Goal: Task Accomplishment & Management: Use online tool/utility

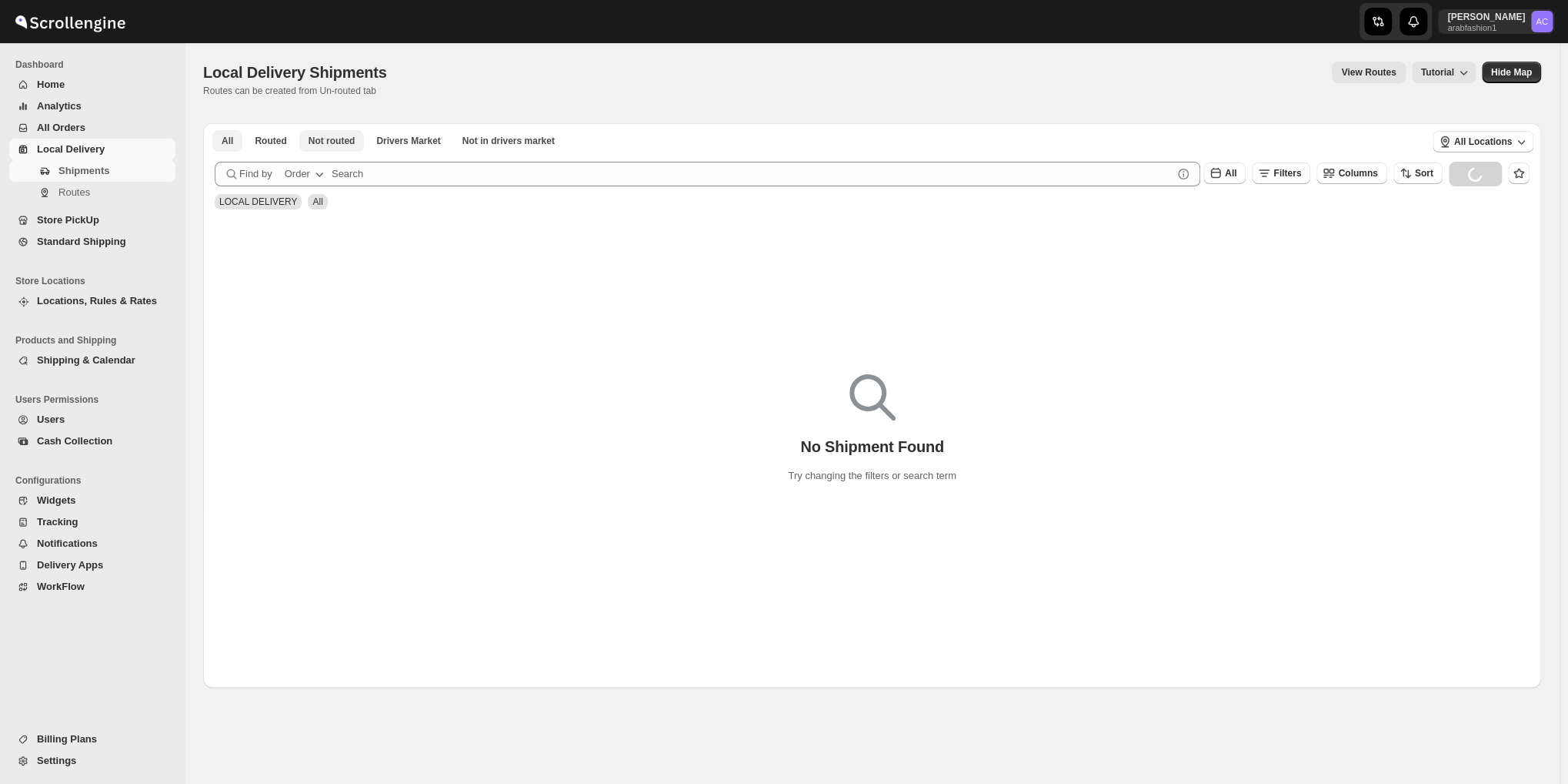
click at [341, 149] on button "Not routed" at bounding box center [331, 141] width 65 height 22
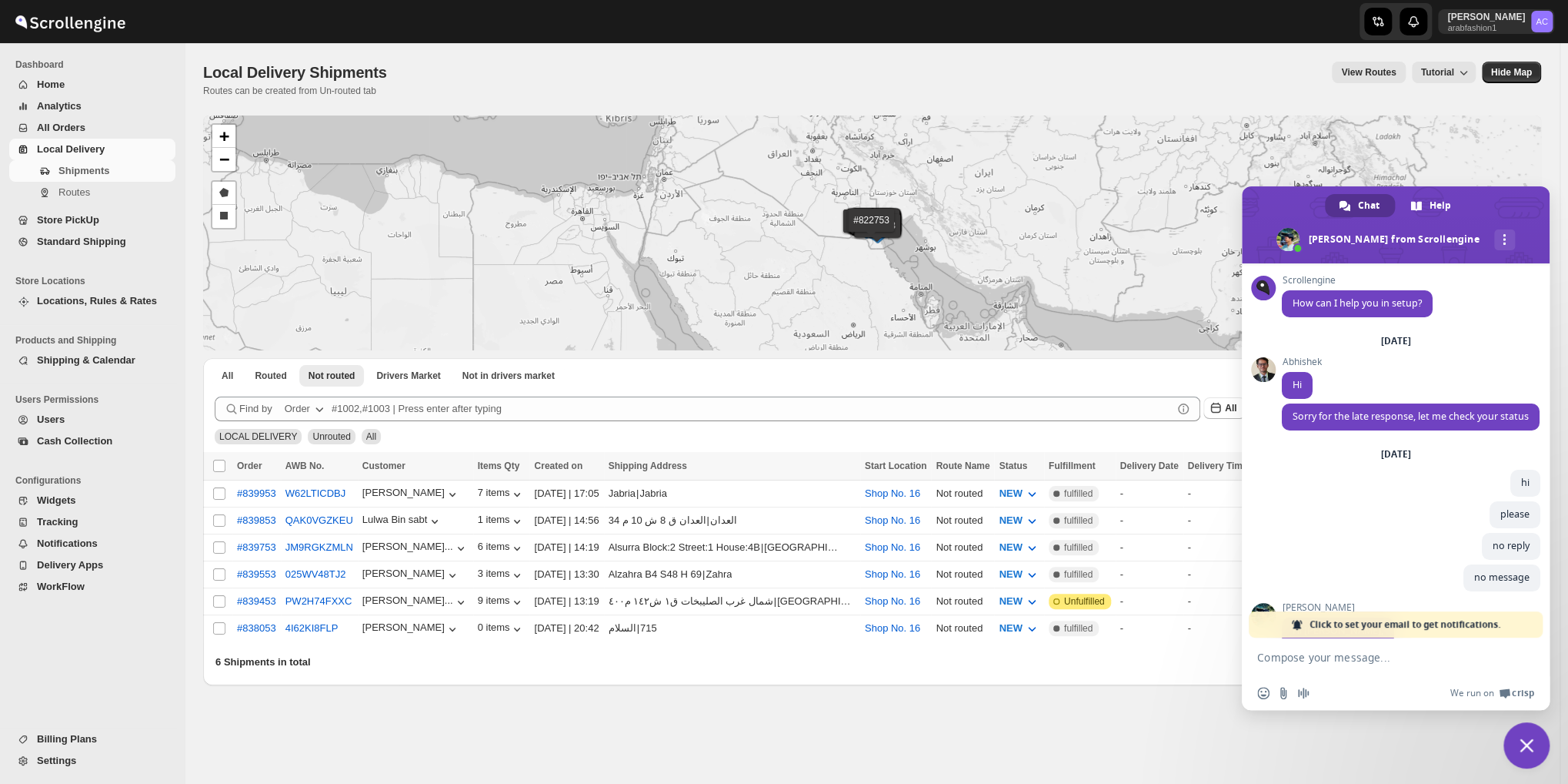
scroll to position [4971, 0]
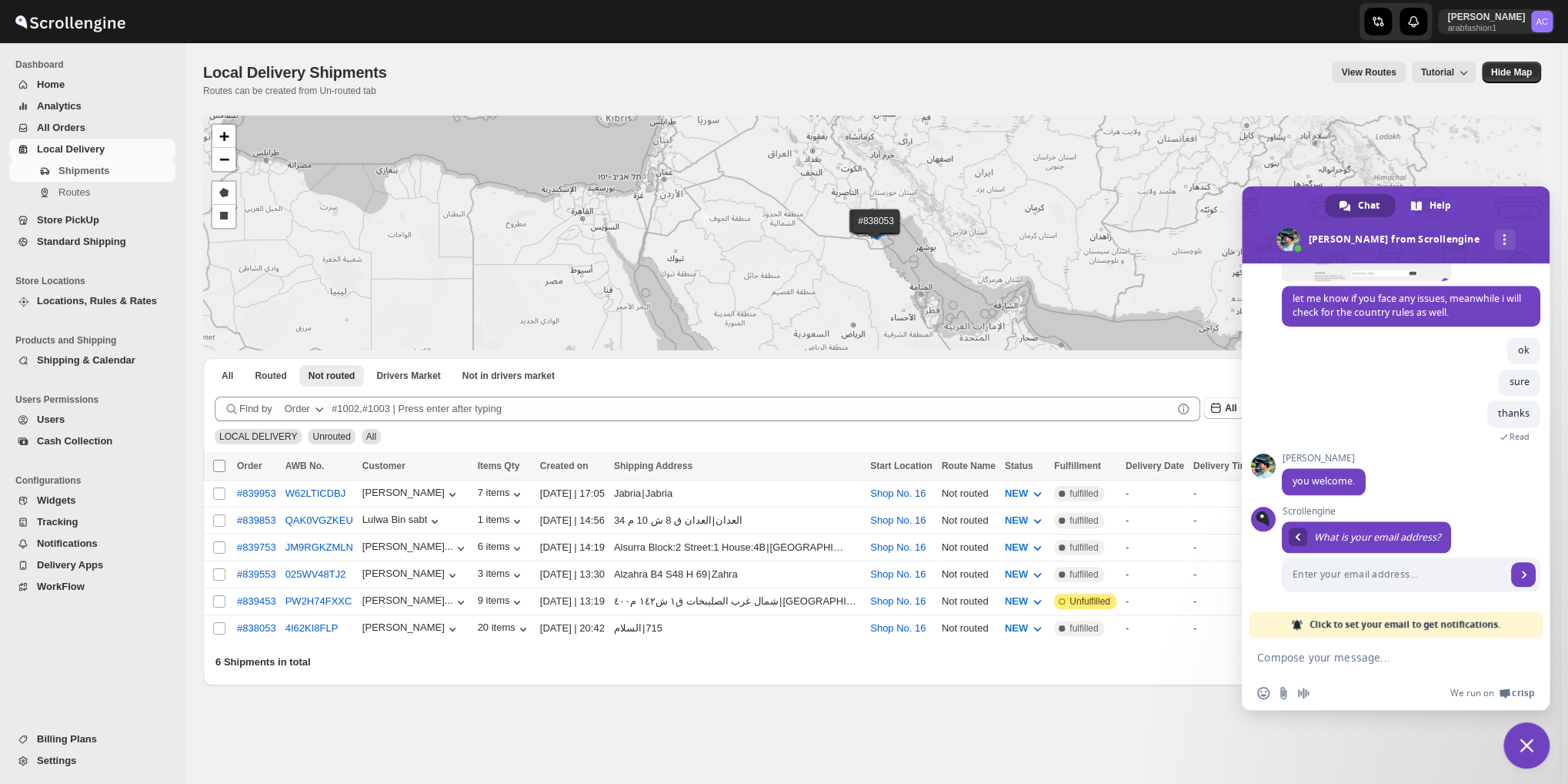
click at [224, 462] on input "Select all shipments" at bounding box center [219, 466] width 13 height 13
checkbox input "true"
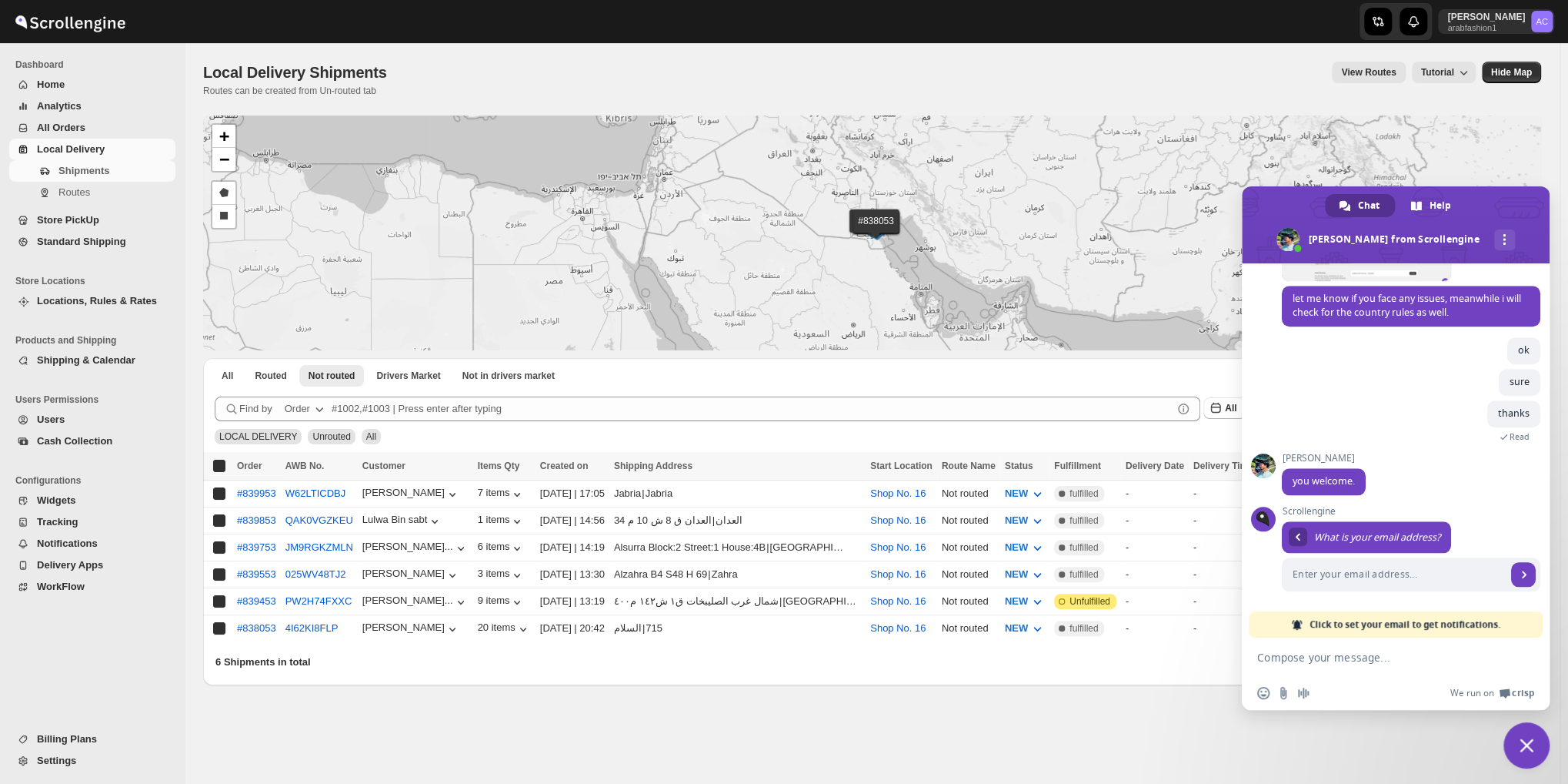
checkbox input "true"
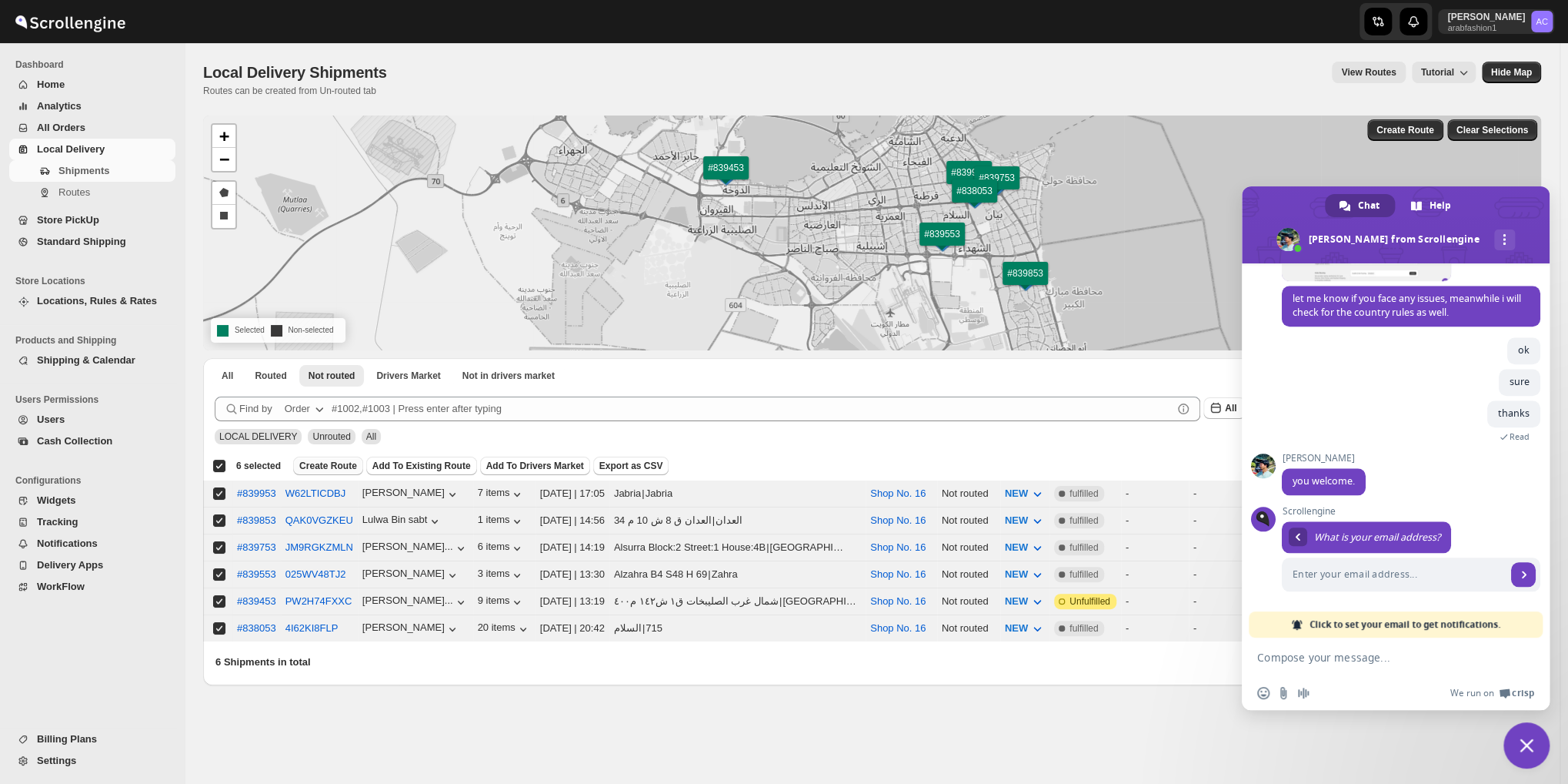
click at [329, 464] on span "Create Route" at bounding box center [328, 466] width 58 height 13
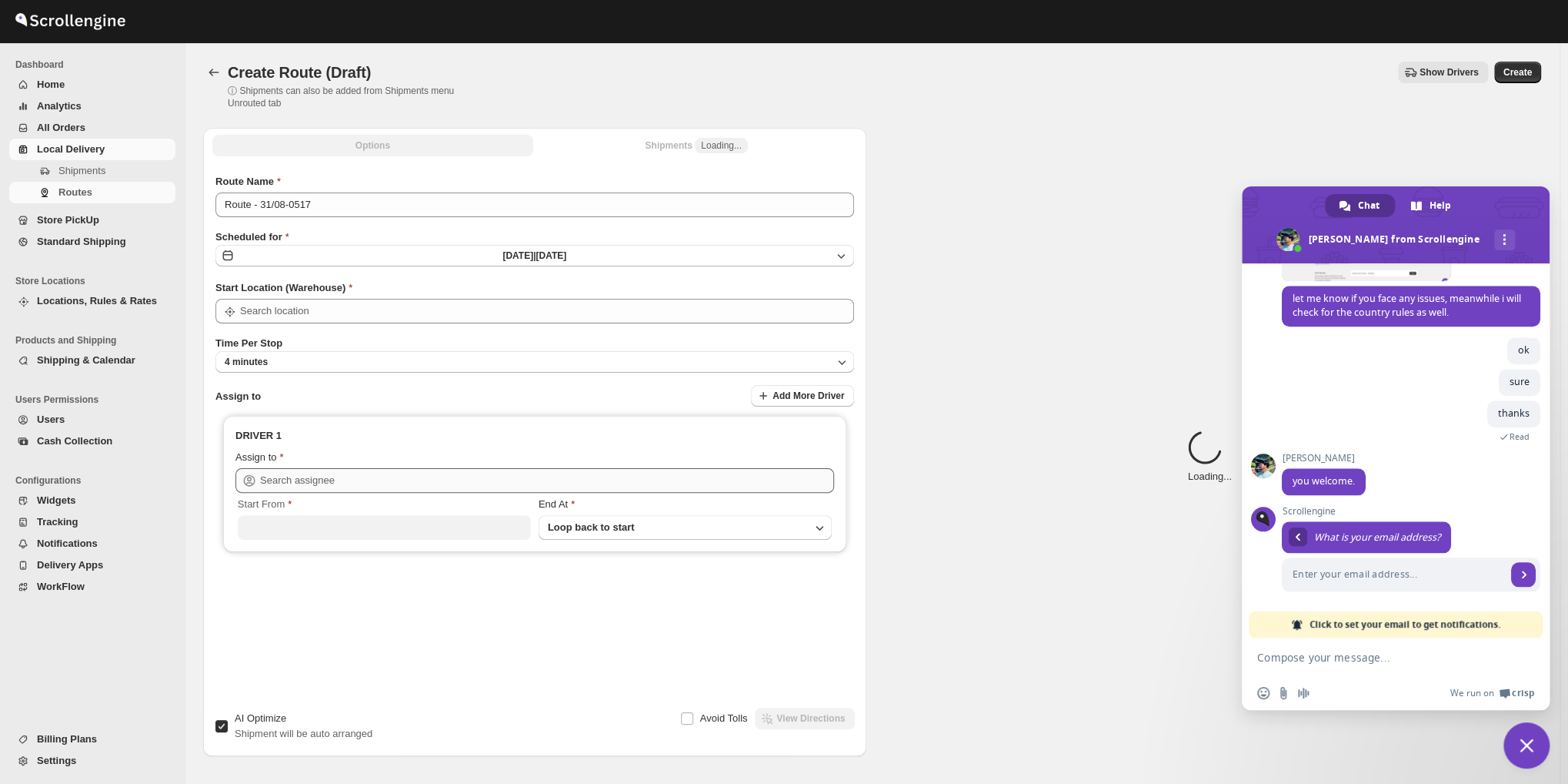
type input "Shop No. 16"
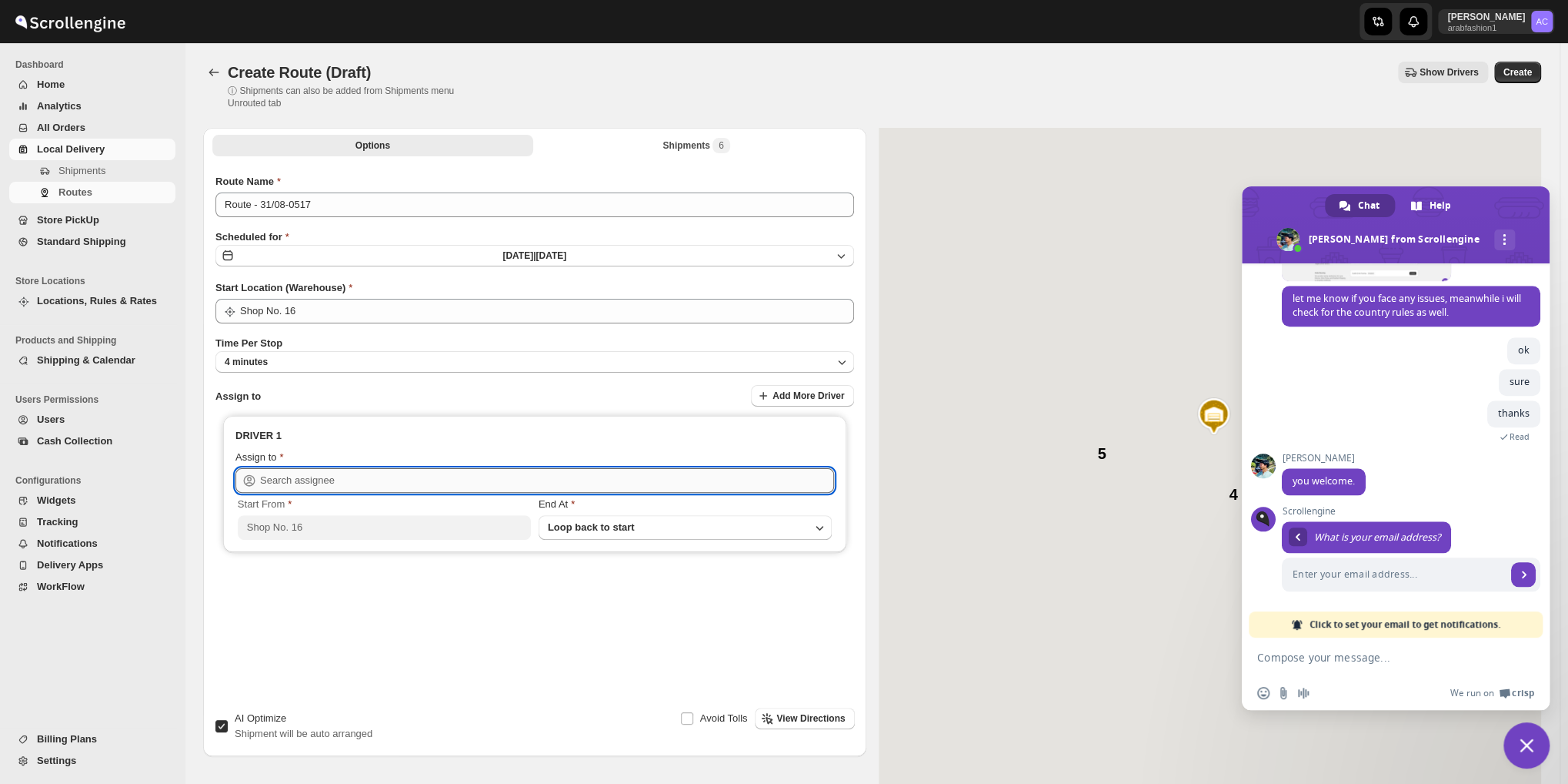
click at [422, 481] on input "text" at bounding box center [547, 480] width 574 height 24
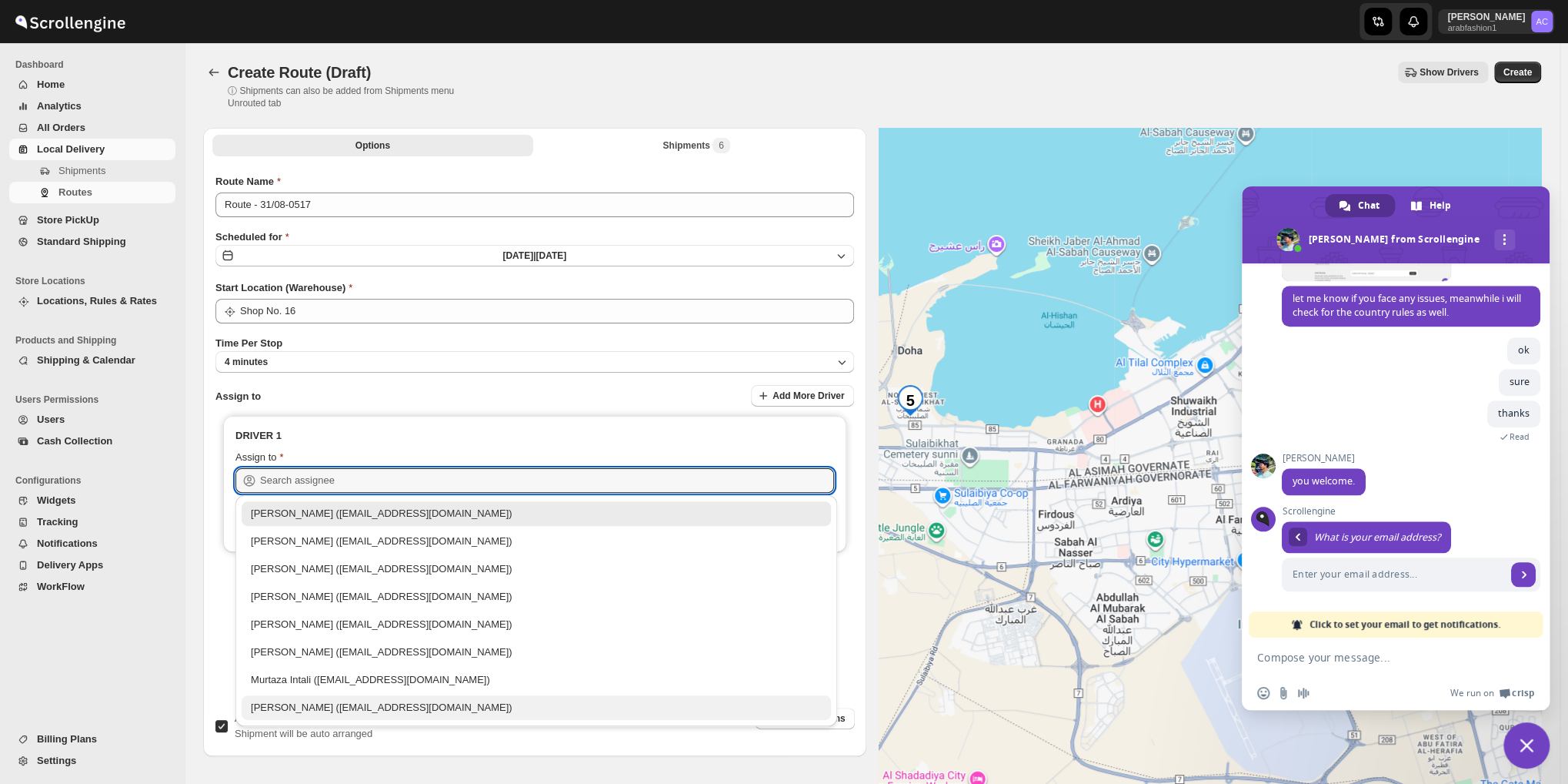
click at [328, 710] on div "[PERSON_NAME] ([EMAIL_ADDRESS][DOMAIN_NAME])" at bounding box center [536, 707] width 571 height 15
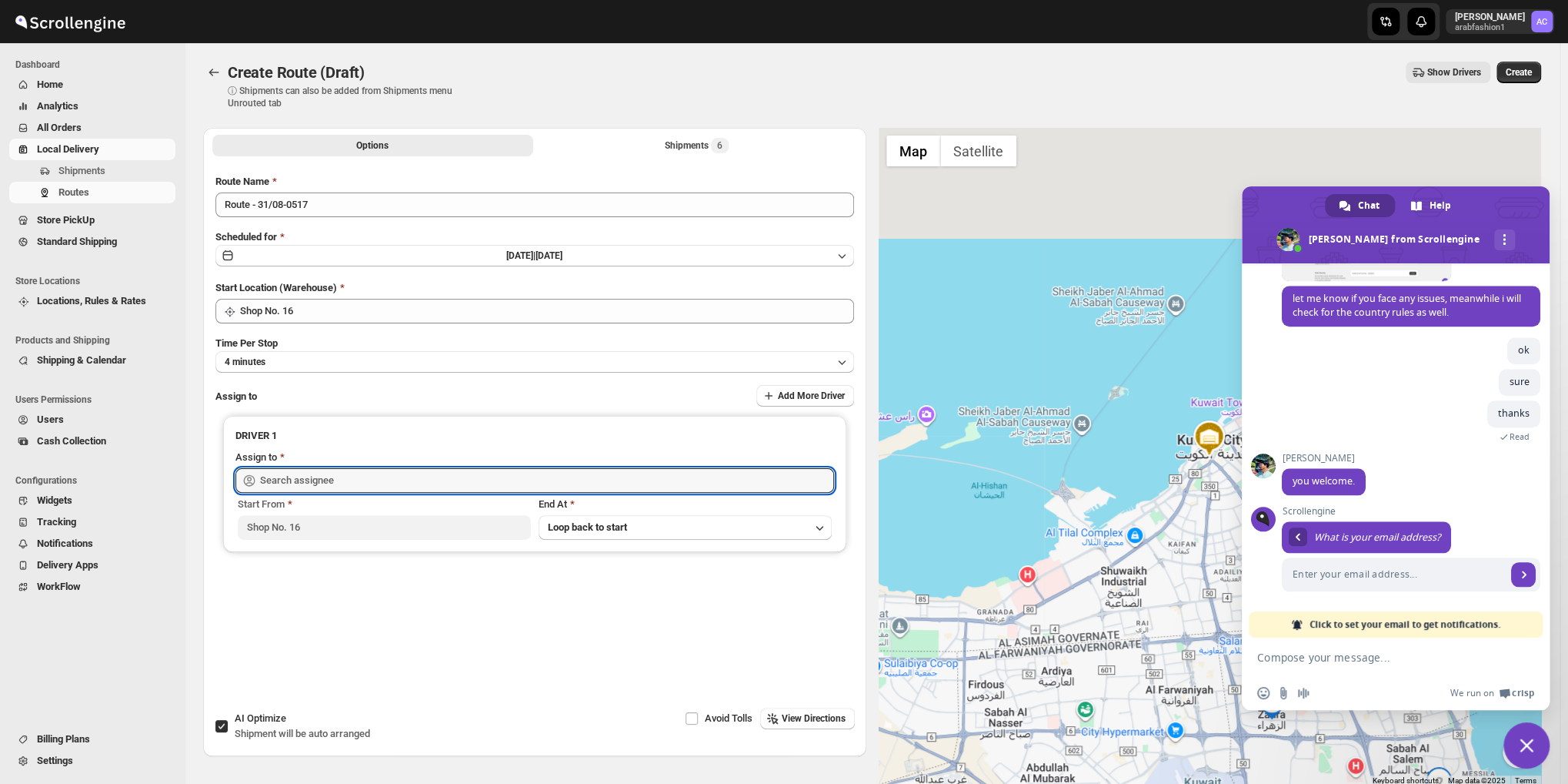
type input "[PERSON_NAME] ([EMAIL_ADDRESS][DOMAIN_NAME])"
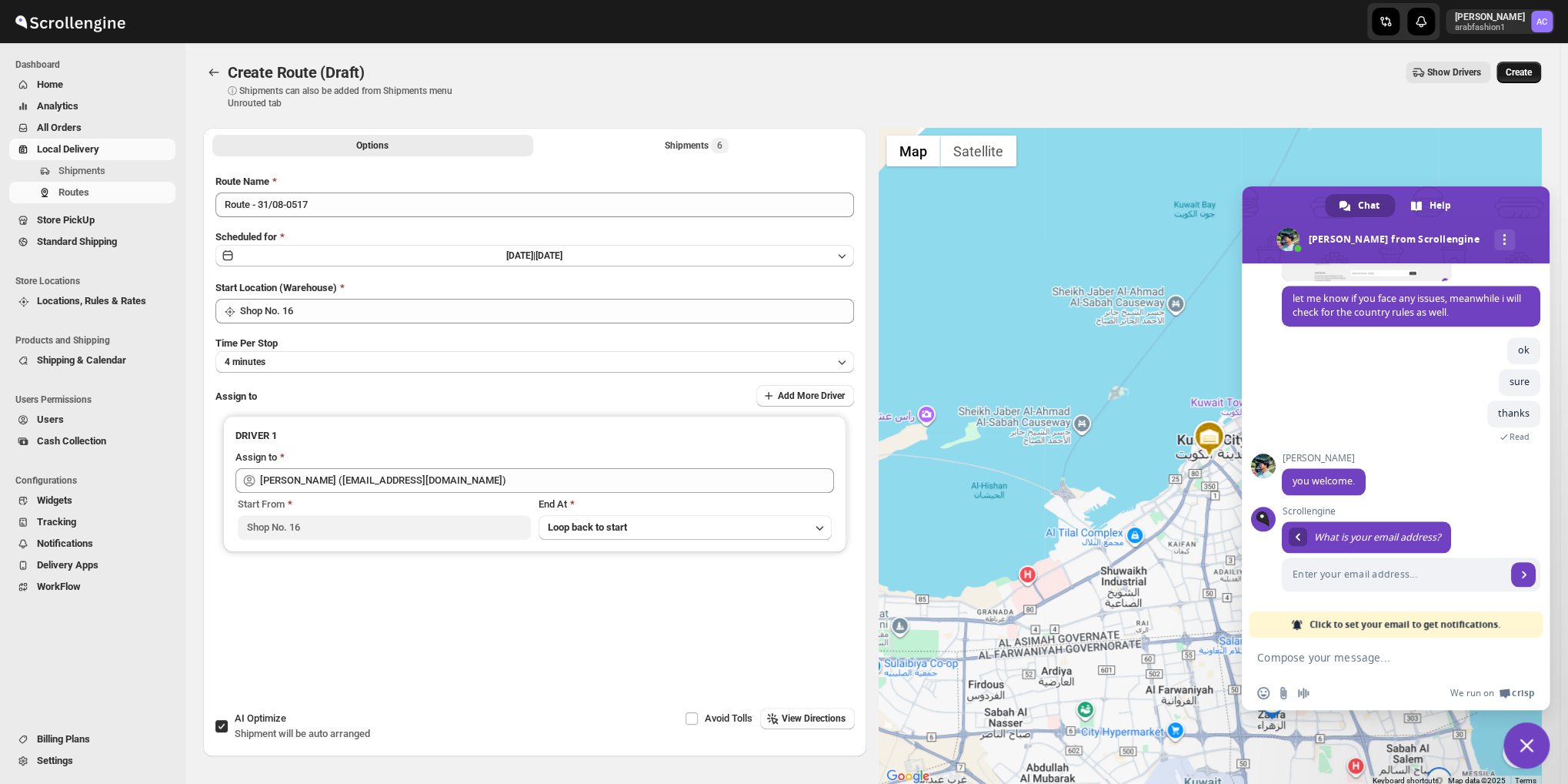
click at [1532, 69] on span "Create" at bounding box center [1518, 72] width 26 height 13
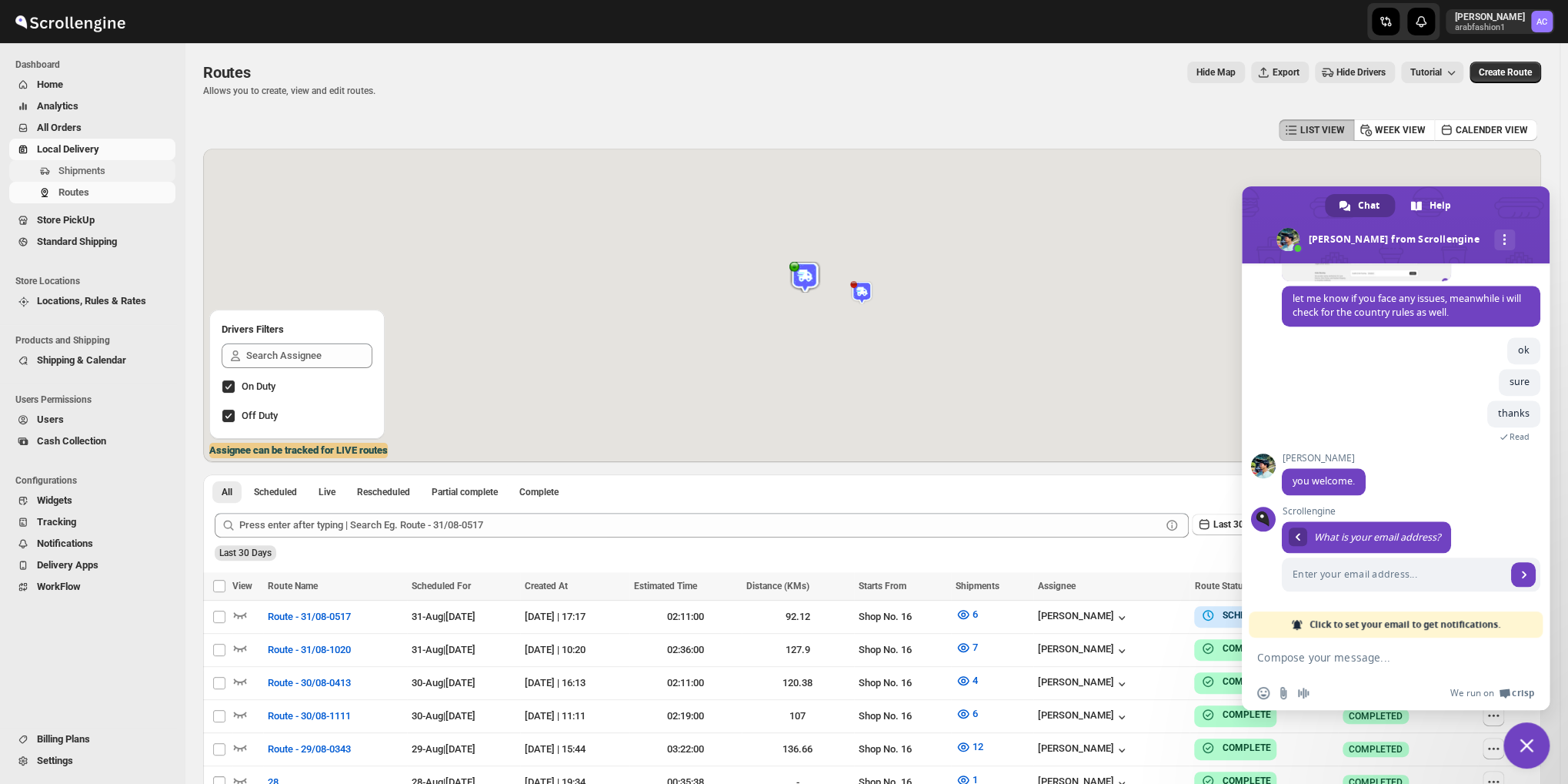
click at [70, 164] on span "Shipments" at bounding box center [82, 170] width 47 height 12
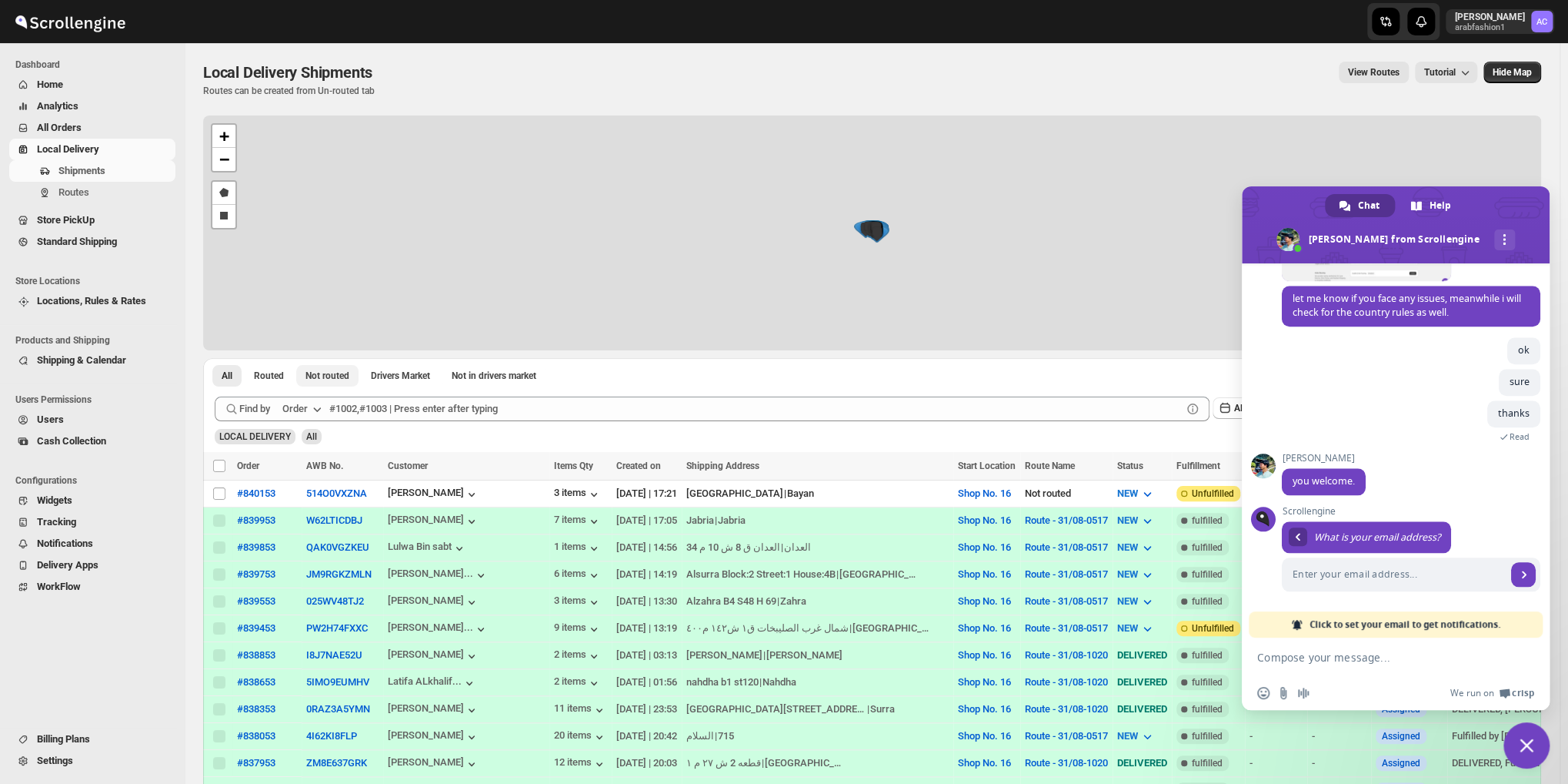
click at [337, 148] on div "+ − Draw a polygon Draw a rectangle Leaflet | © OpenStreetMap contributors" at bounding box center [872, 233] width 1338 height 235
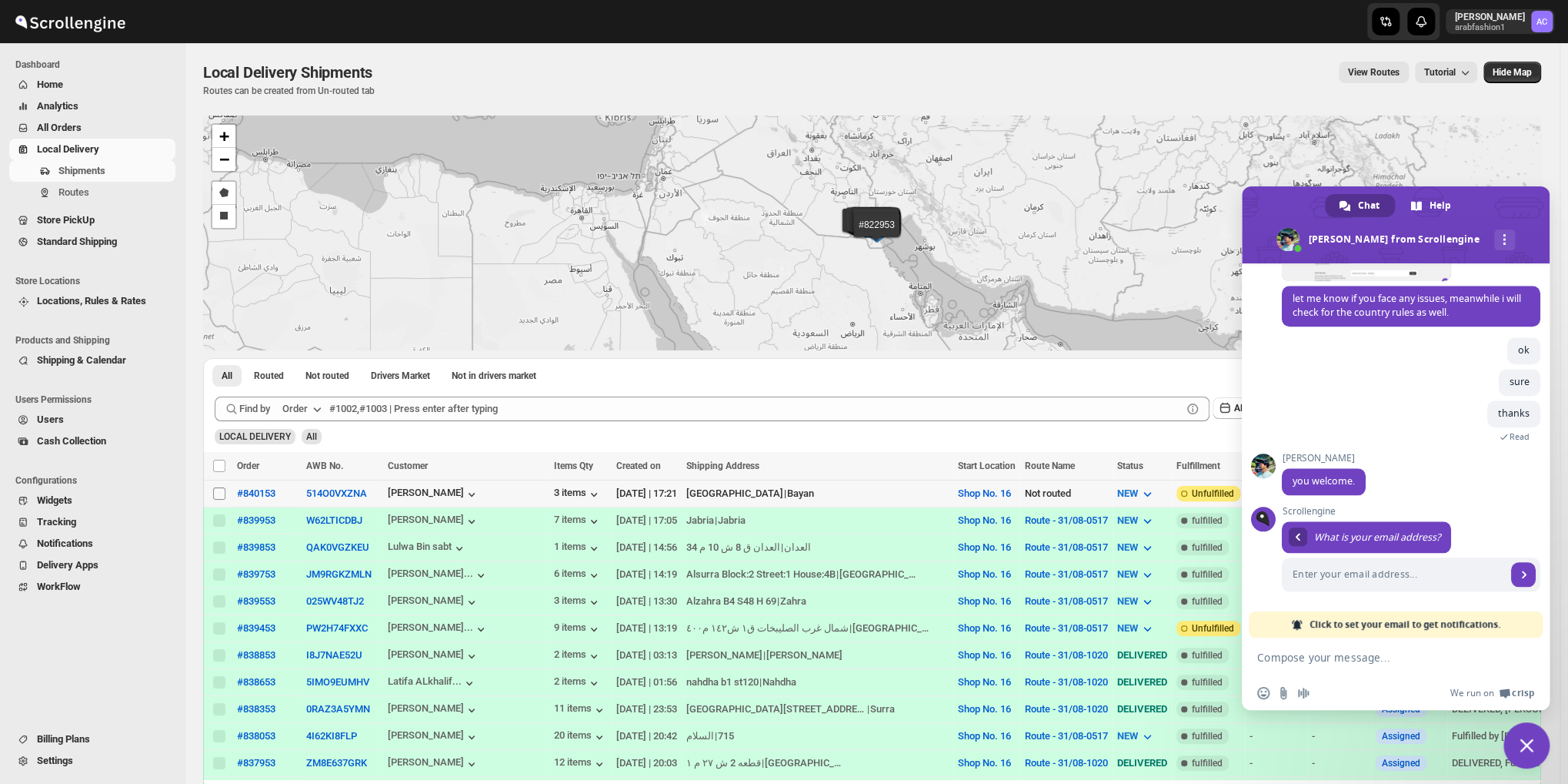
click at [221, 488] on input "Select shipment" at bounding box center [219, 493] width 13 height 13
checkbox input "true"
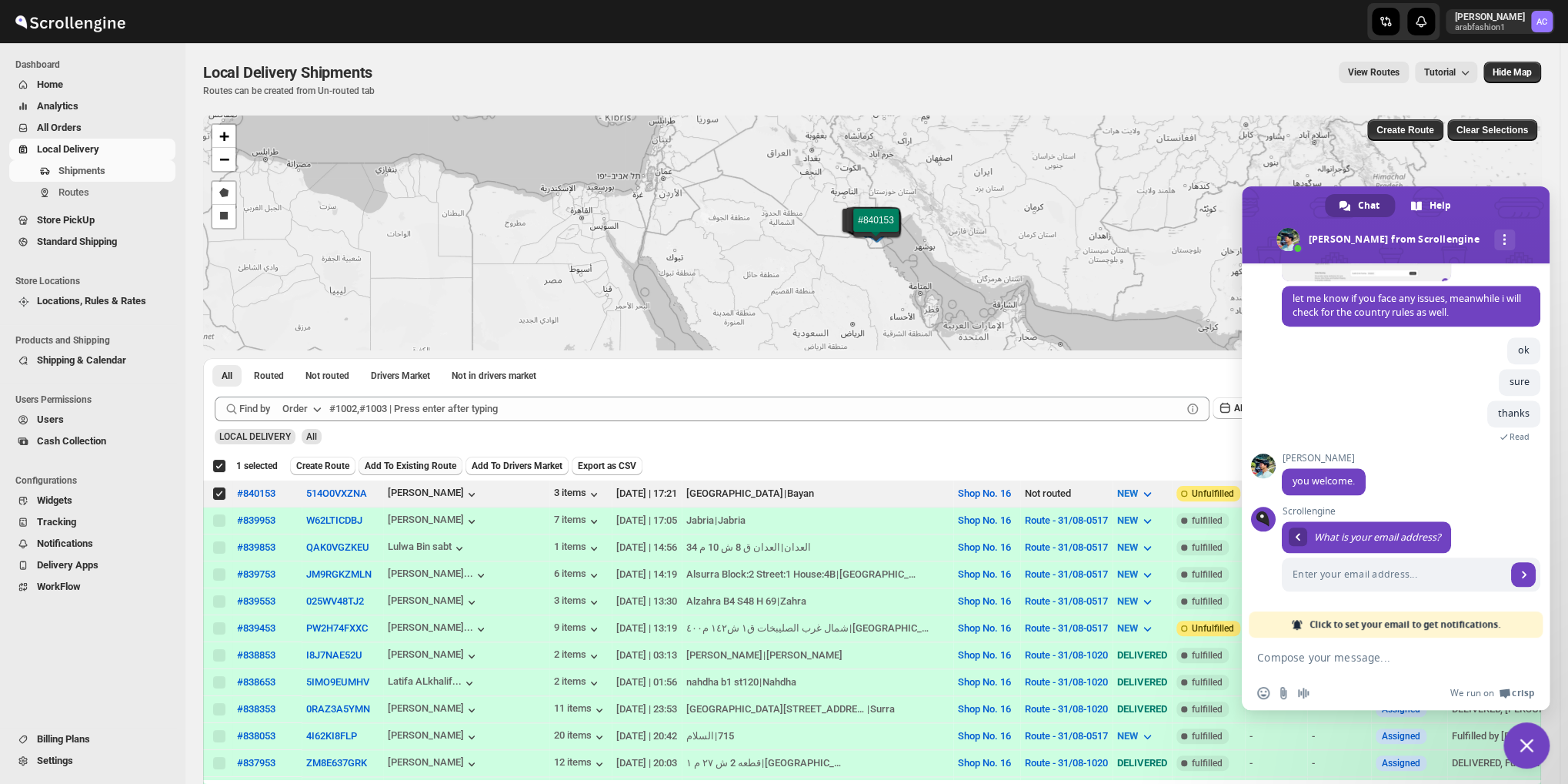
click at [396, 467] on span "Add To Existing Route" at bounding box center [410, 466] width 91 height 13
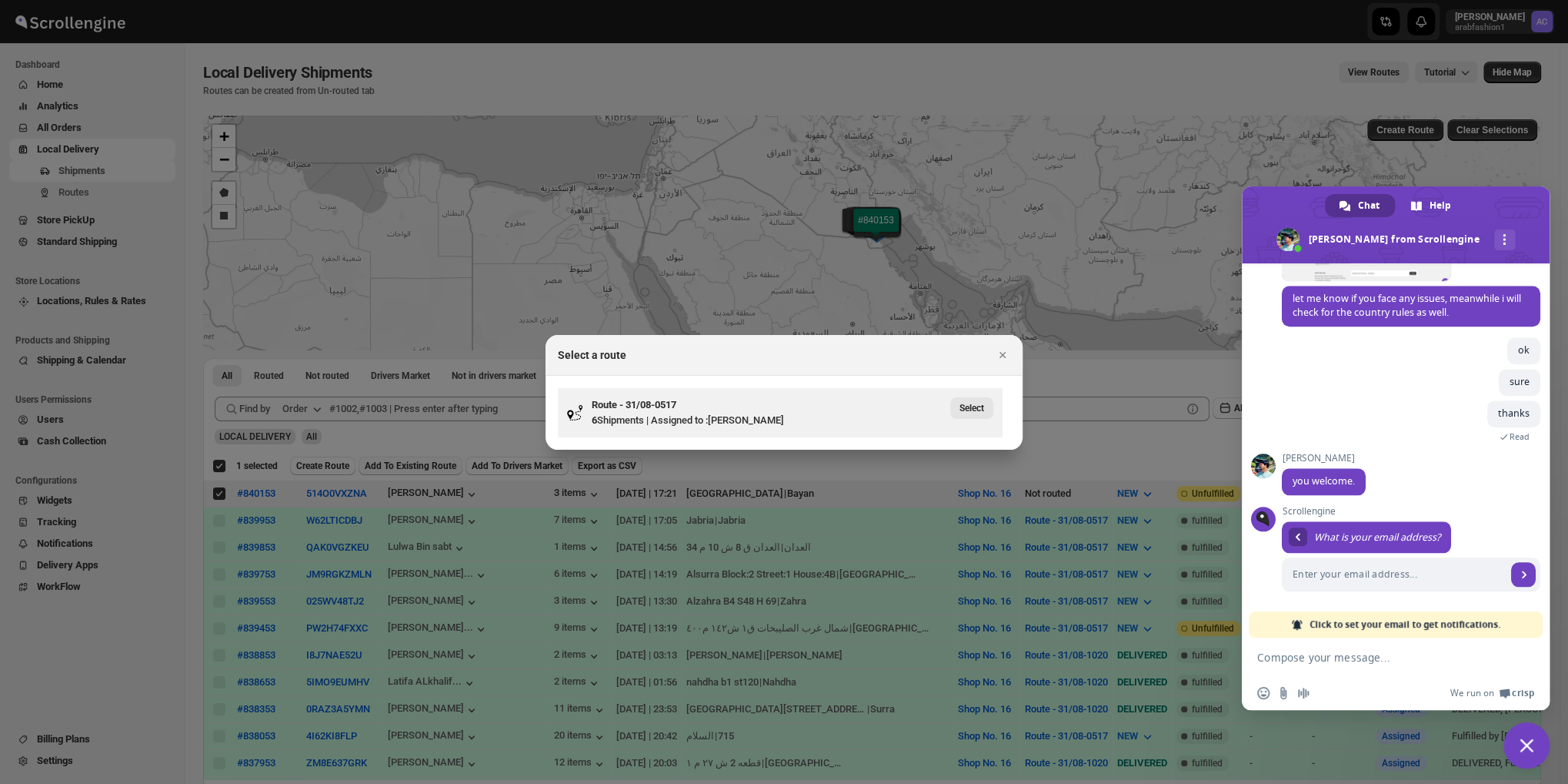
click at [983, 409] on button "Select" at bounding box center [971, 408] width 43 height 22
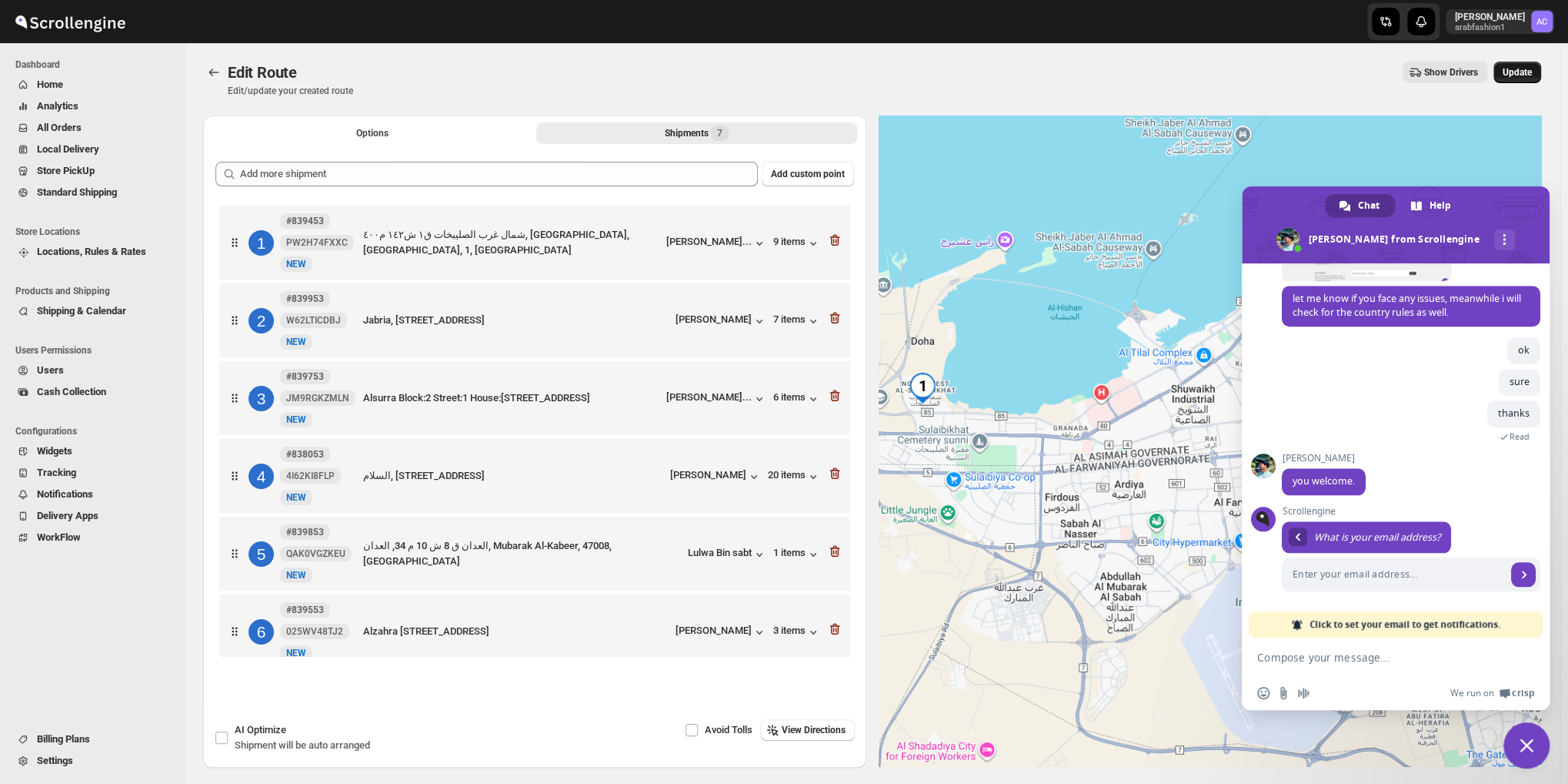
click at [1532, 70] on span "Update" at bounding box center [1517, 72] width 29 height 13
